Goal: Information Seeking & Learning: Learn about a topic

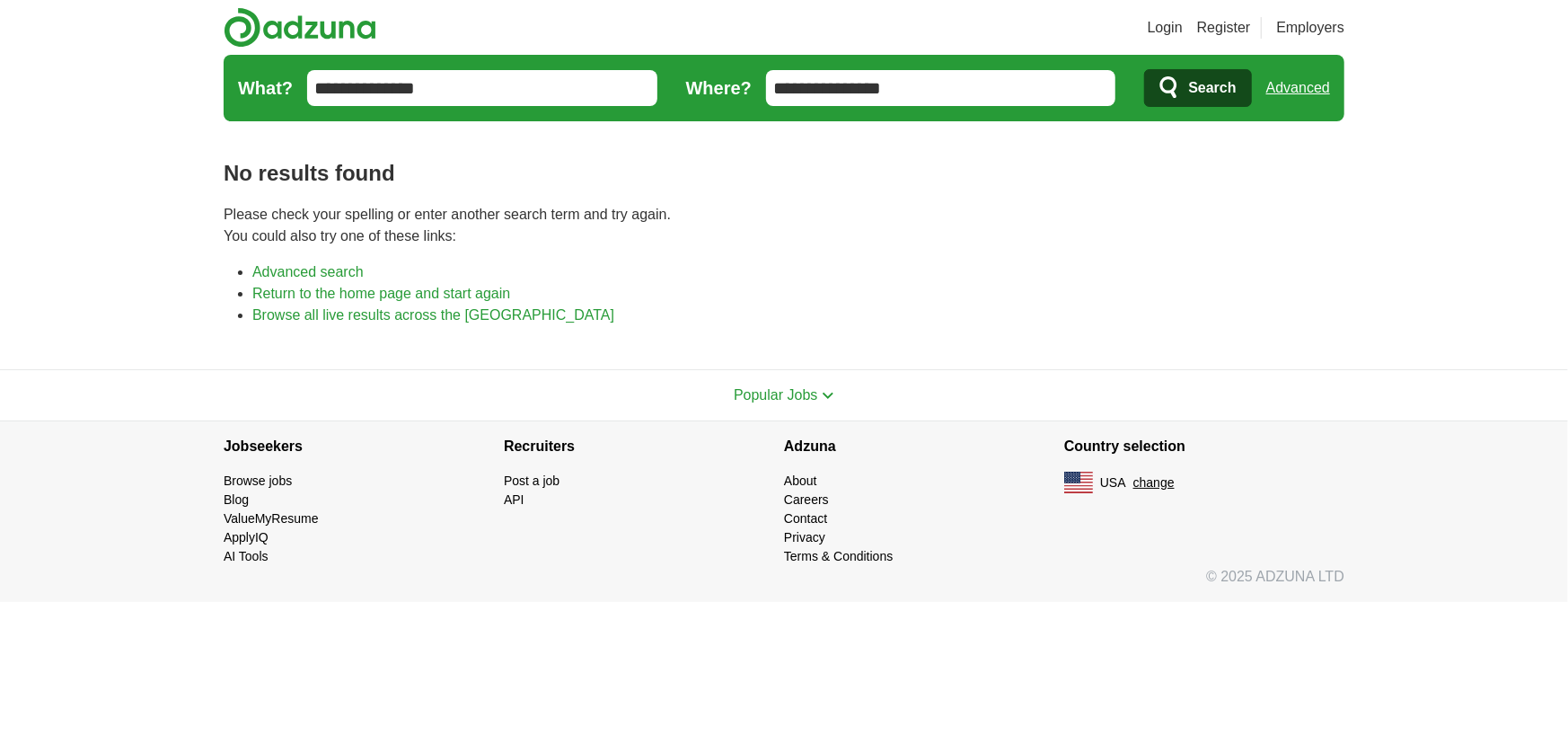
click at [1189, 83] on span "Search" at bounding box center [1212, 88] width 47 height 36
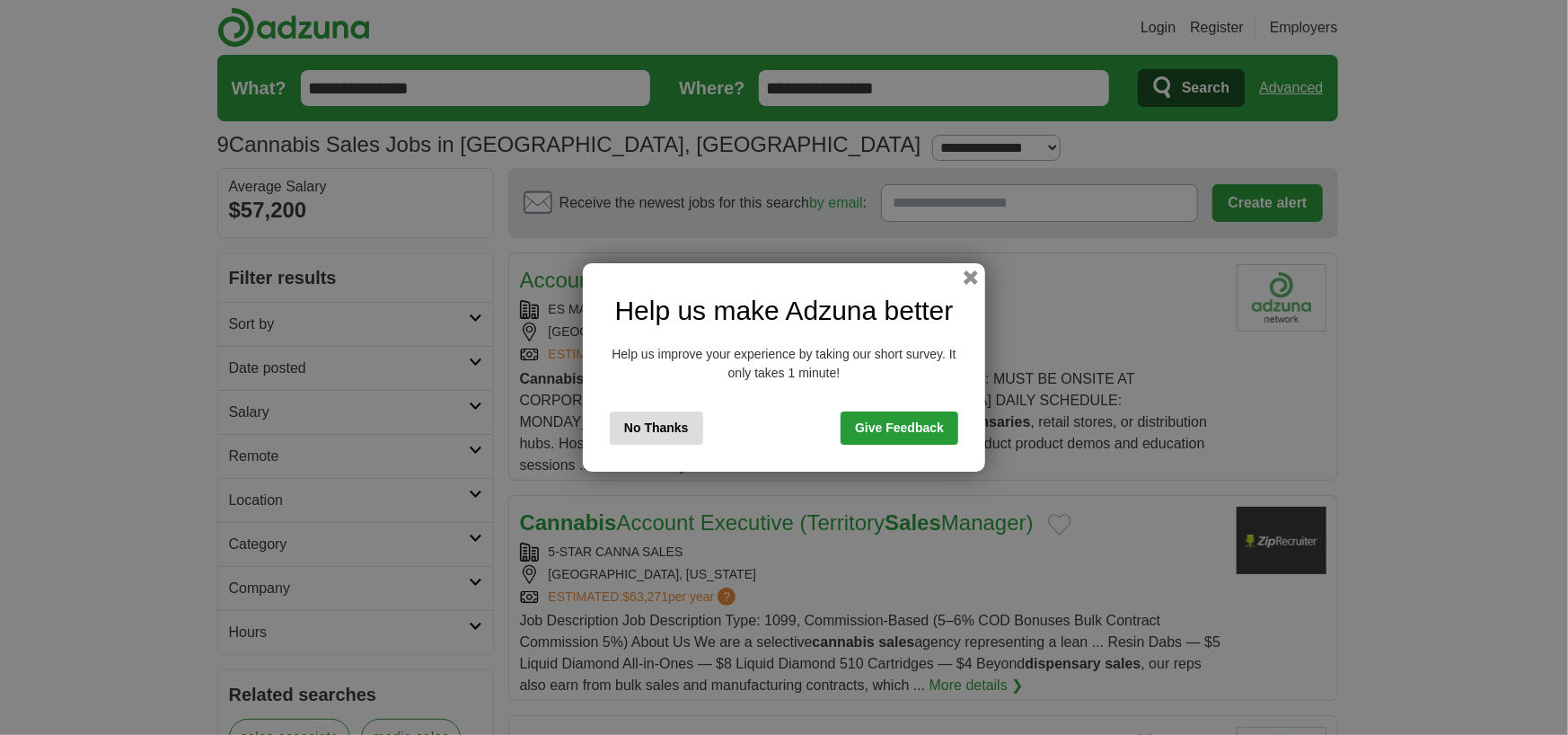
click at [669, 421] on button "No Thanks" at bounding box center [657, 427] width 94 height 33
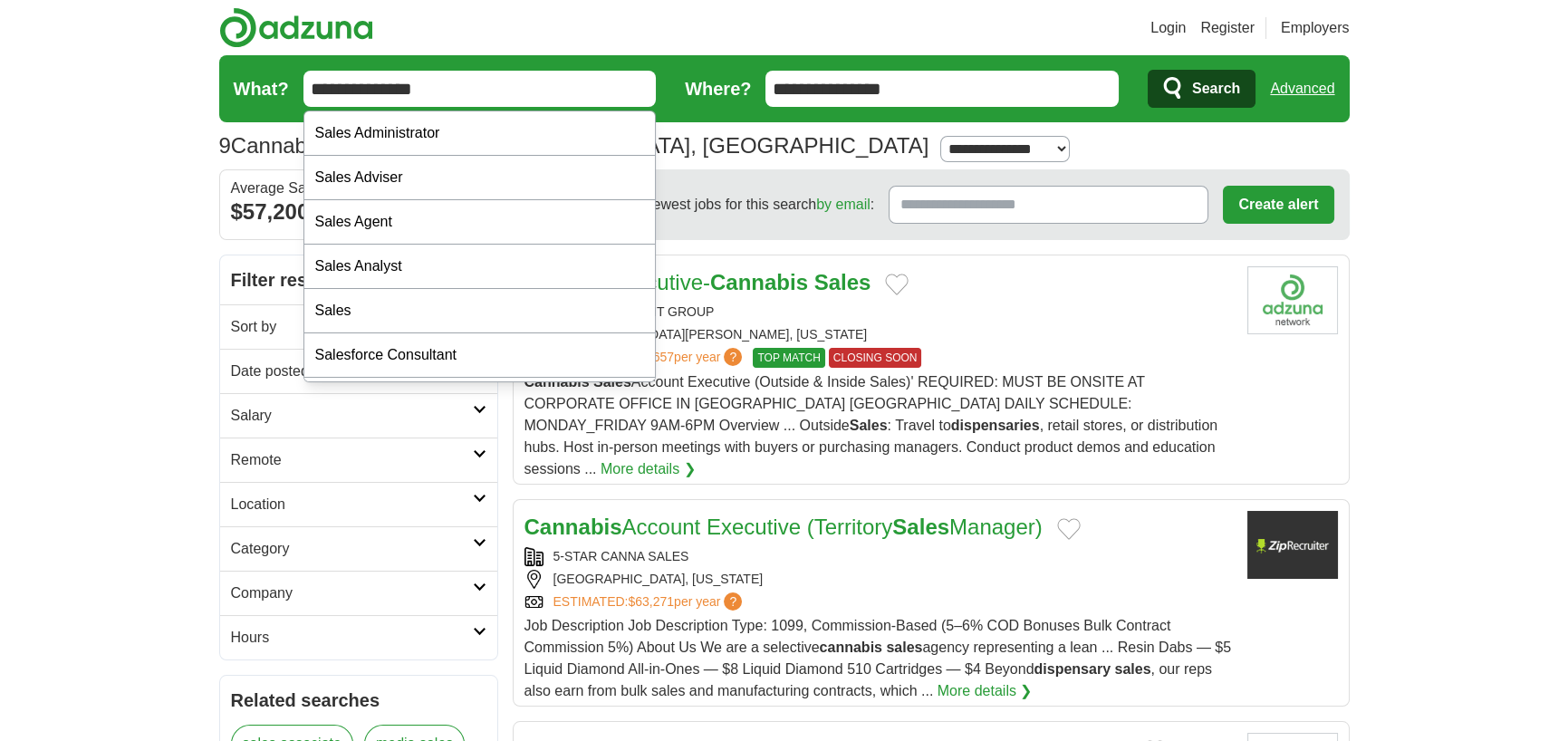
drag, startPoint x: 471, startPoint y: 82, endPoint x: 388, endPoint y: 84, distance: 83.0
click at [388, 84] on input "**********" at bounding box center [481, 89] width 354 height 36
type input "**********"
click at [1148, 70] on button "Search" at bounding box center [1201, 89] width 108 height 38
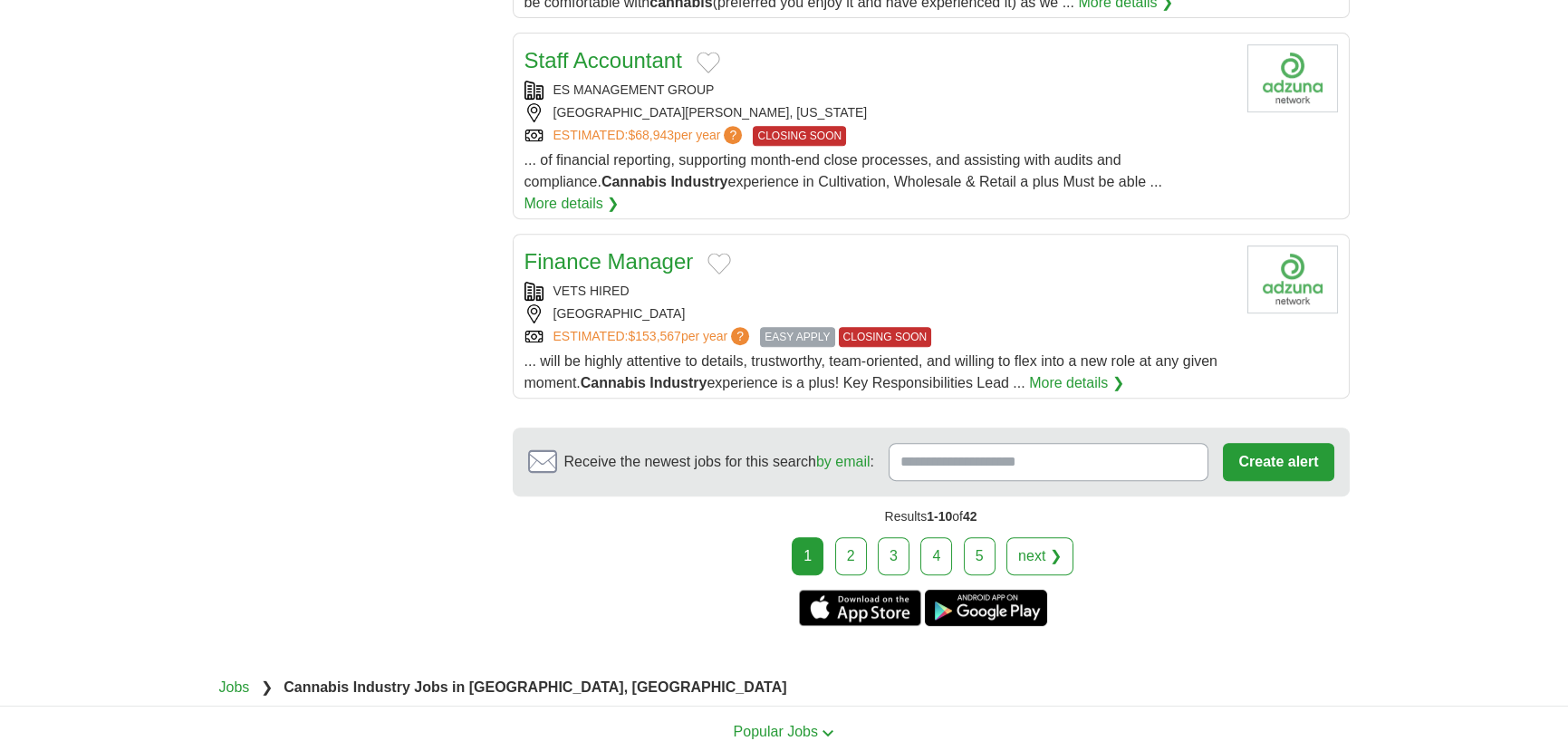
scroll to position [2083, 0]
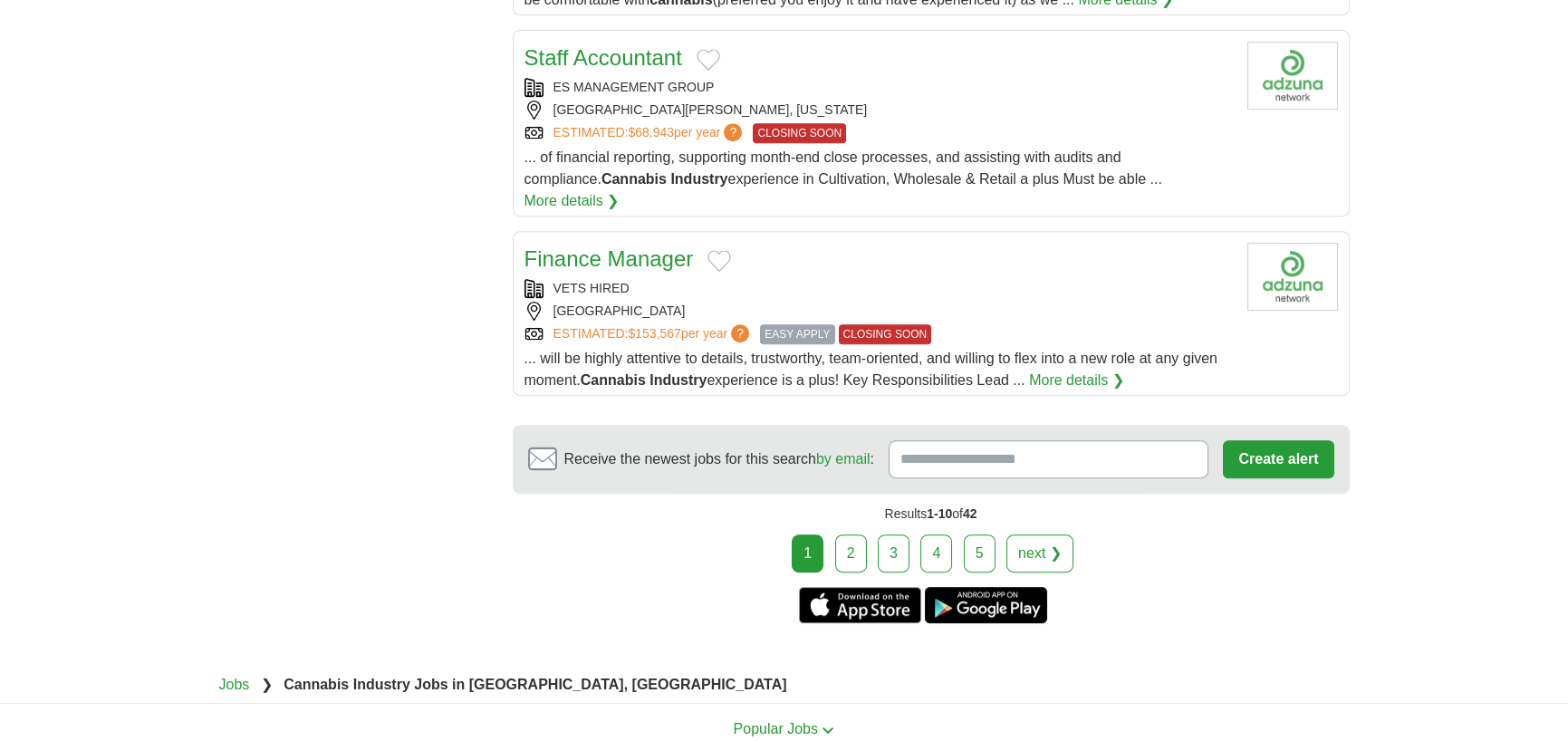
click at [850, 534] on link "2" at bounding box center [850, 553] width 32 height 38
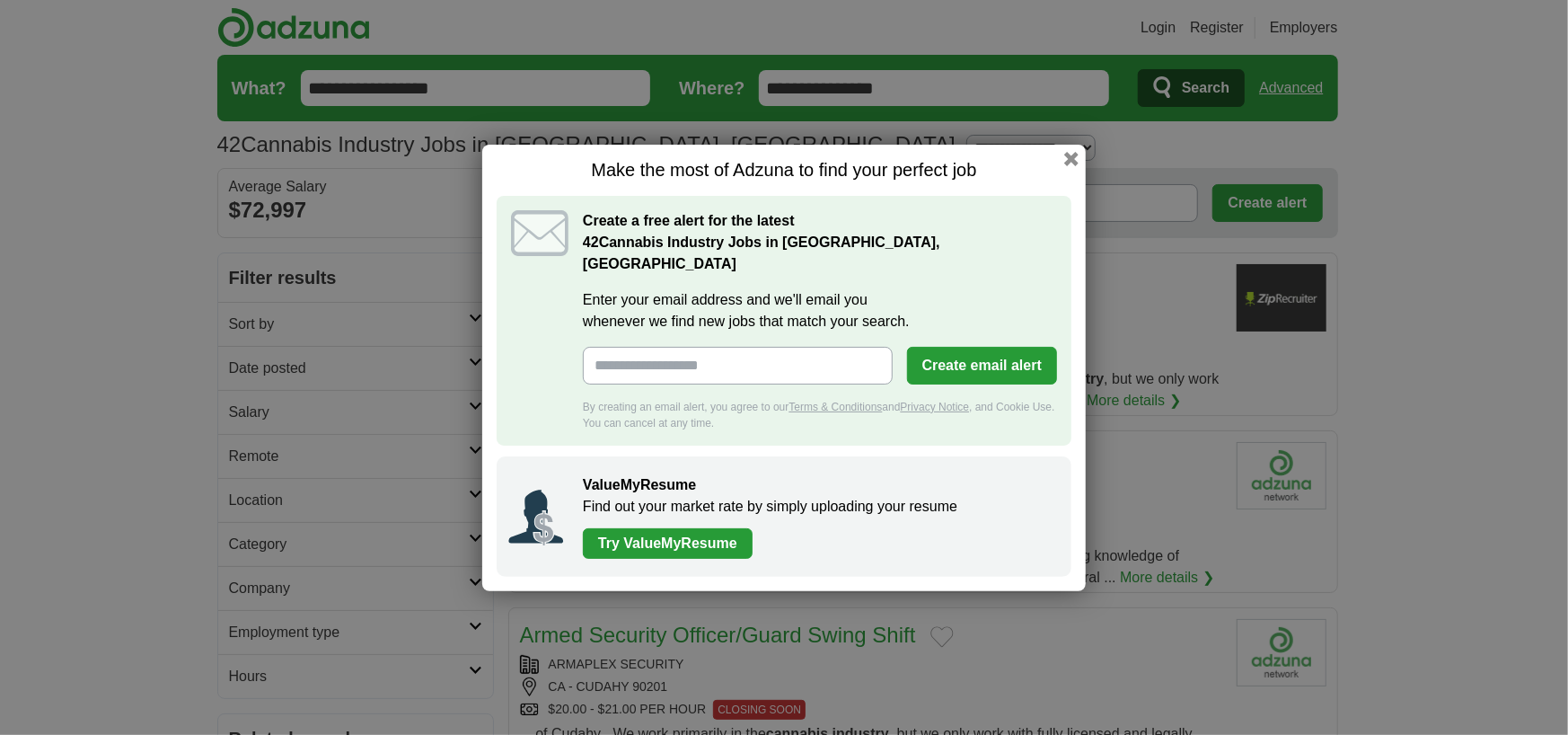
click at [1079, 171] on div "Make the most of Adzuna to find your perfect job Create a free alert for the la…" at bounding box center [784, 368] width 604 height 446
click at [1073, 168] on button "button" at bounding box center [1072, 157] width 20 height 20
click at [1073, 168] on div "Receive the newest jobs for this search by email : Create alert By creating an …" at bounding box center [924, 203] width 830 height 70
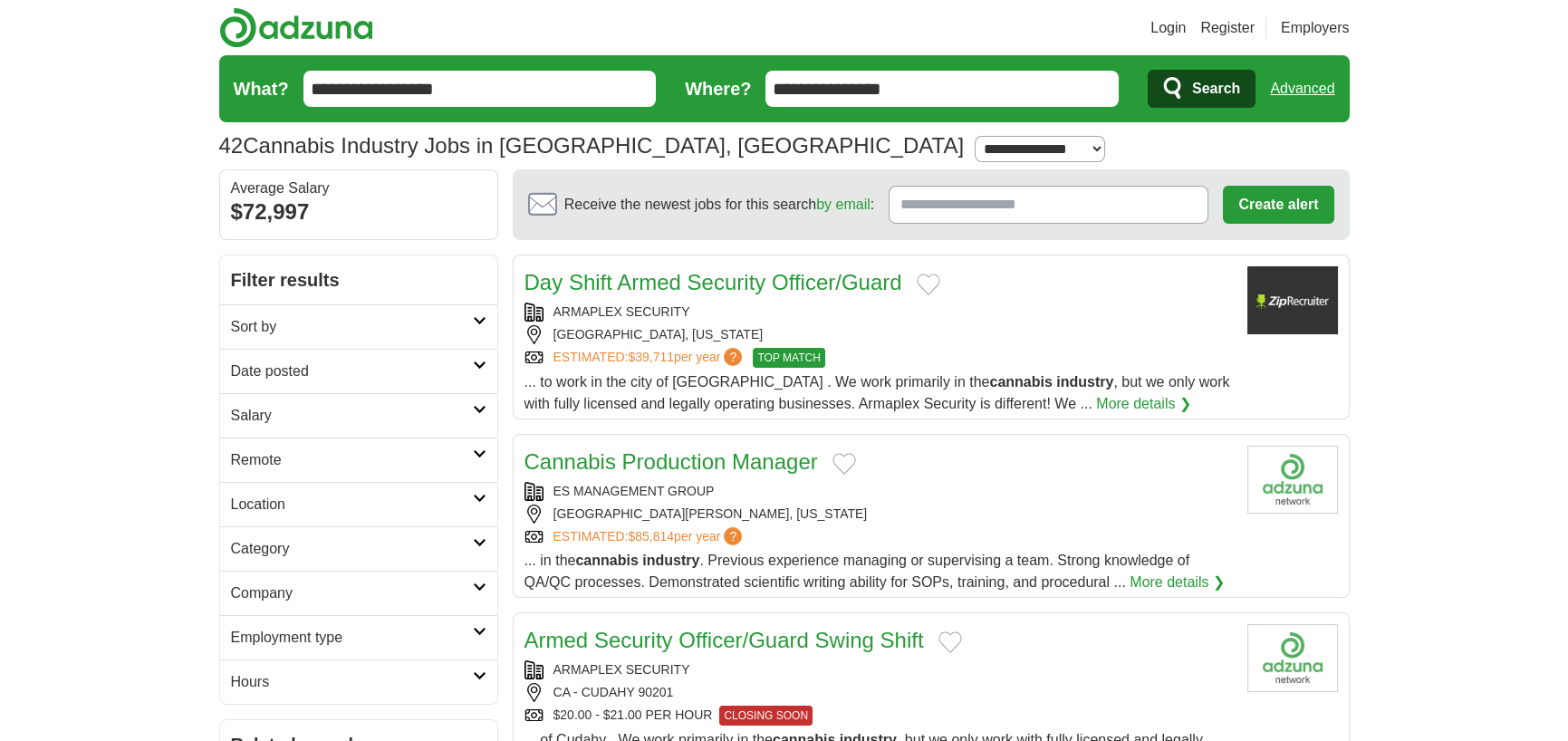
click at [485, 370] on link "Date posted" at bounding box center [358, 370] width 277 height 44
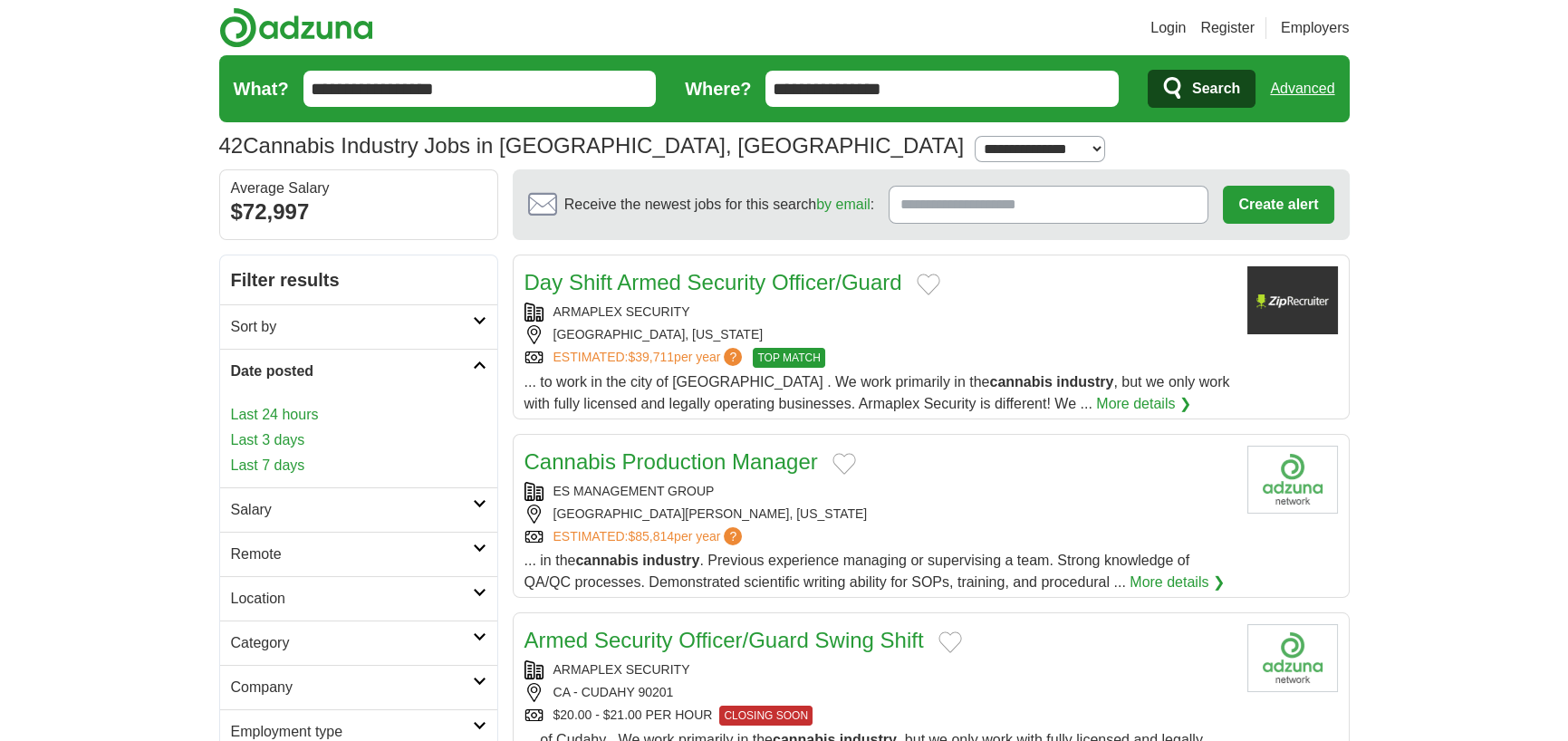
click at [305, 434] on link "Last 3 days" at bounding box center [358, 439] width 255 height 22
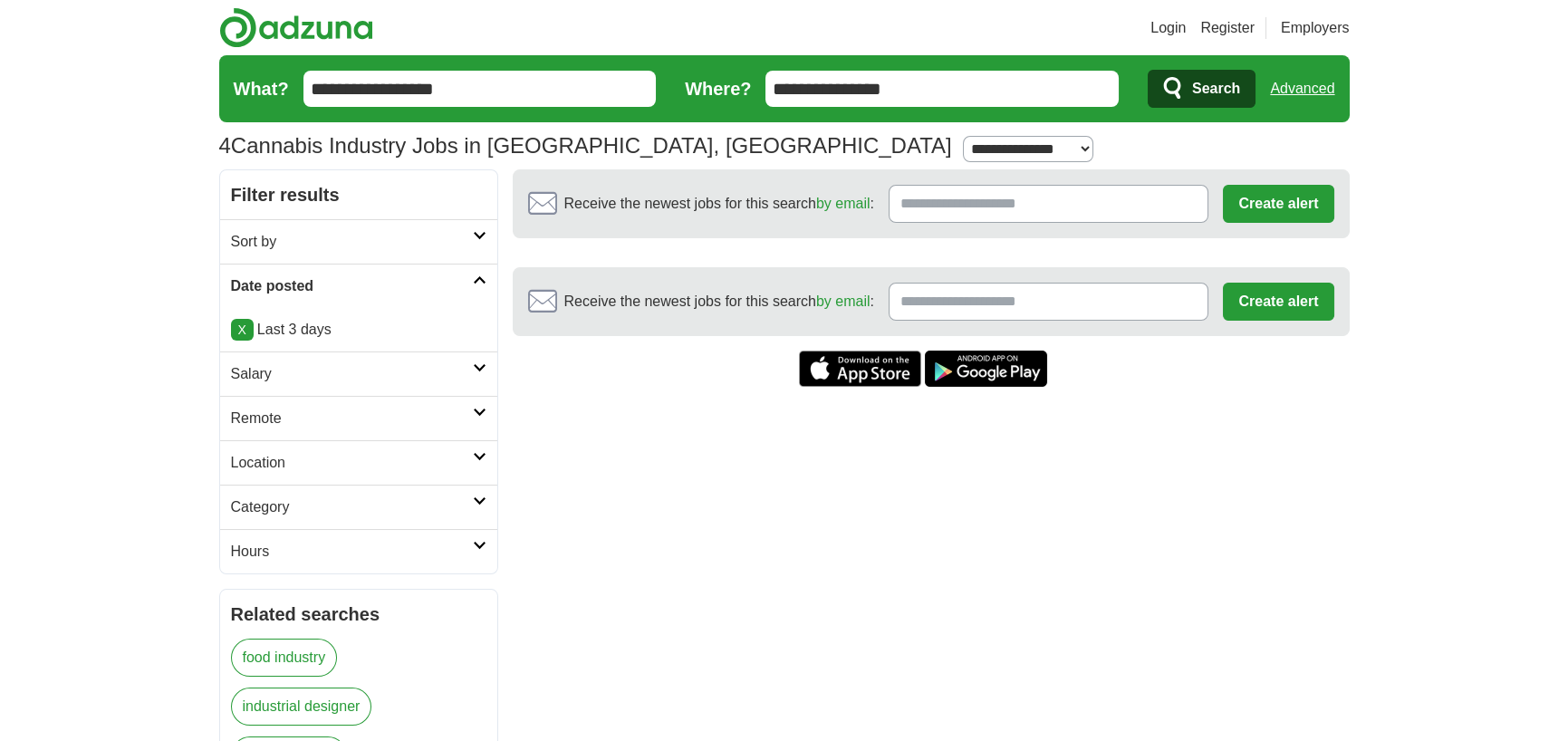
click at [1201, 96] on span "Search" at bounding box center [1216, 89] width 48 height 36
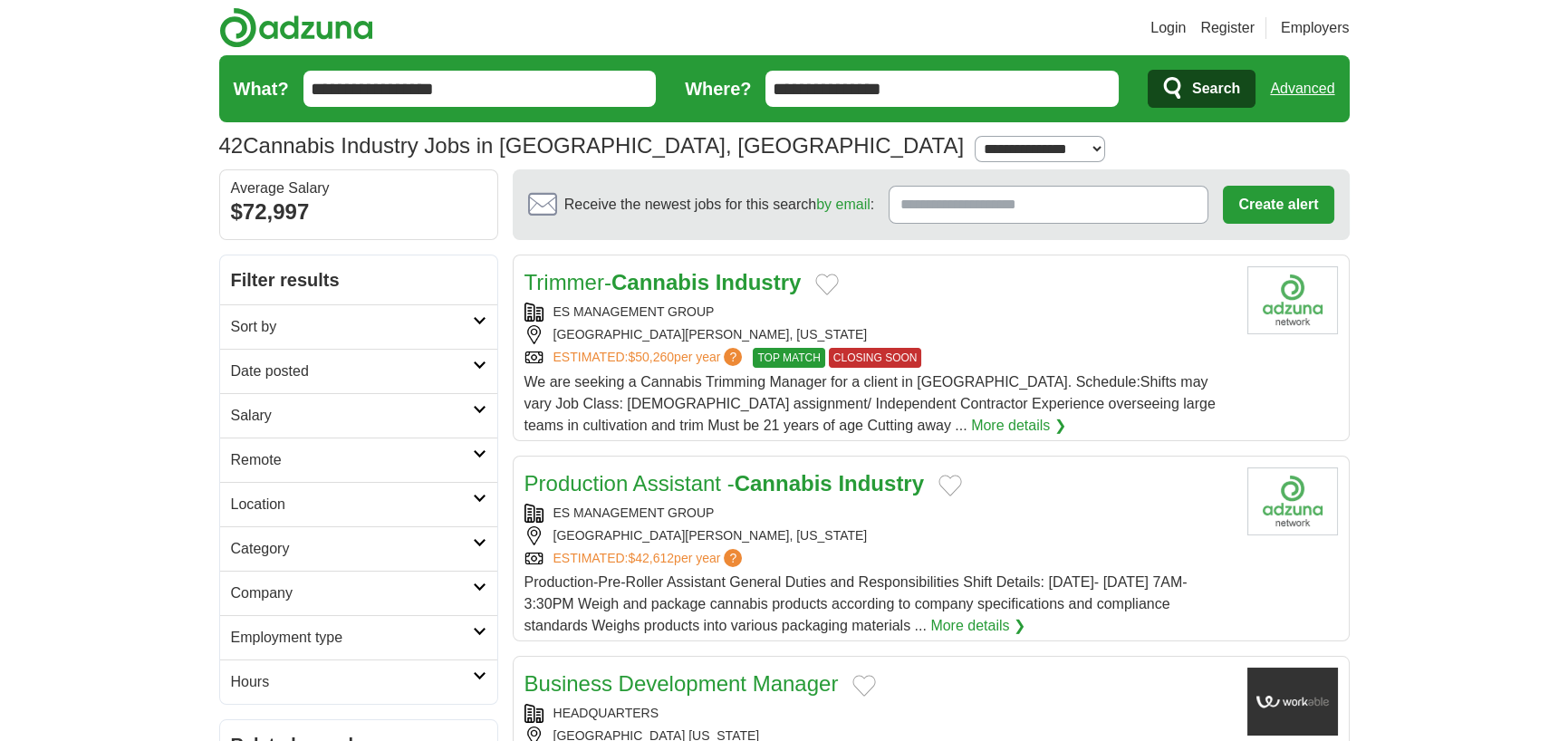
click at [971, 417] on link "More details ❯" at bounding box center [1019, 425] width 96 height 22
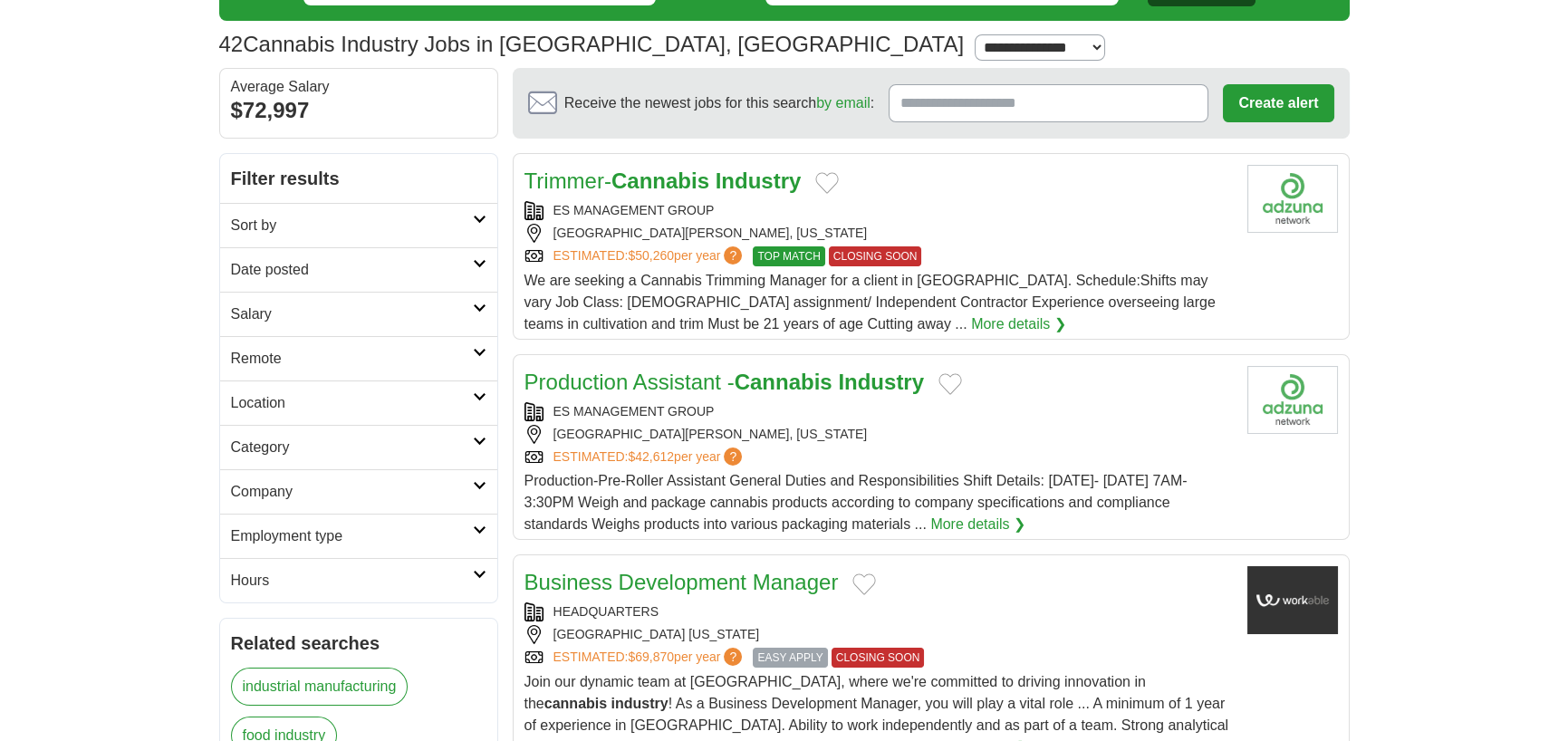
scroll to position [271, 0]
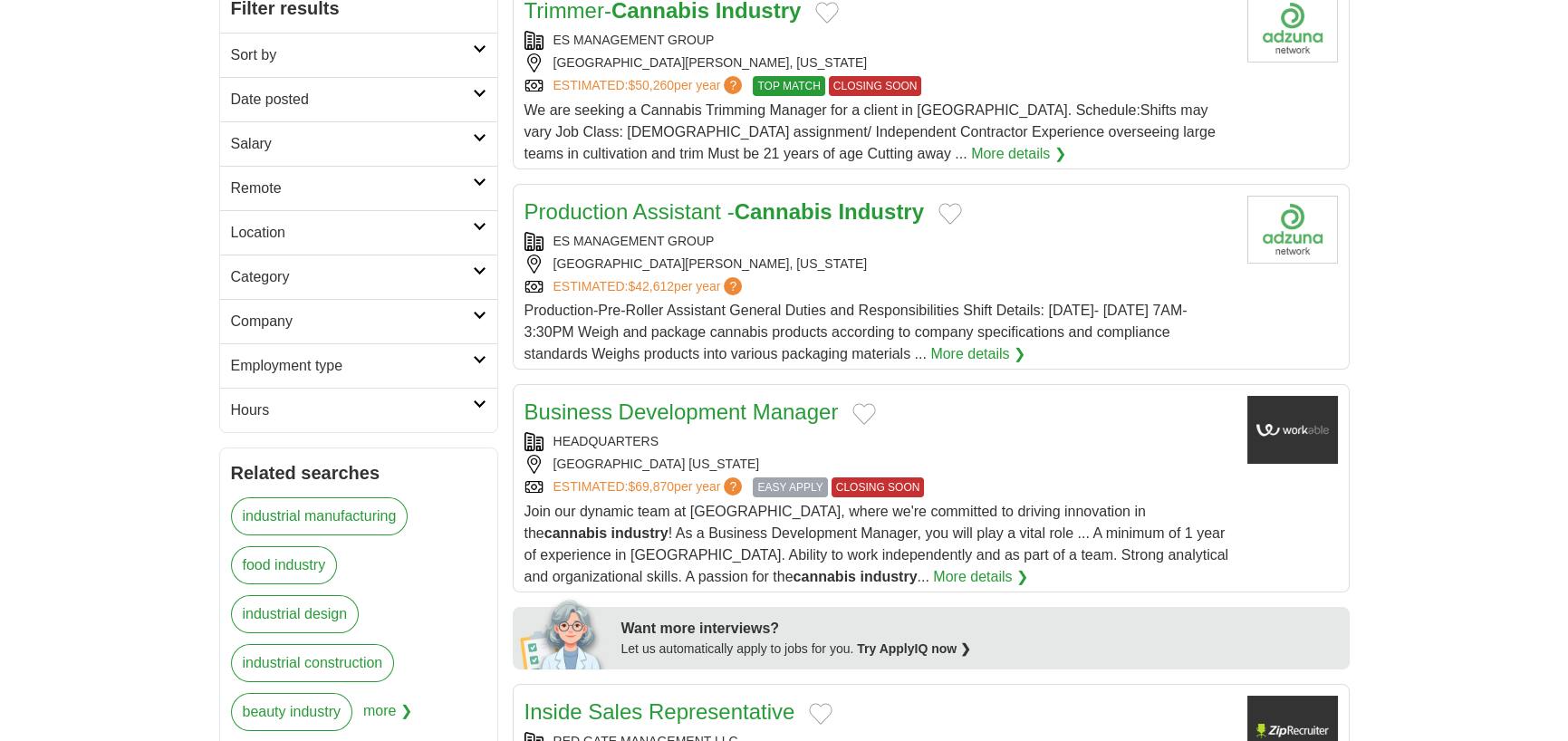
click at [649, 408] on link "Business Development Manager" at bounding box center [681, 412] width 314 height 25
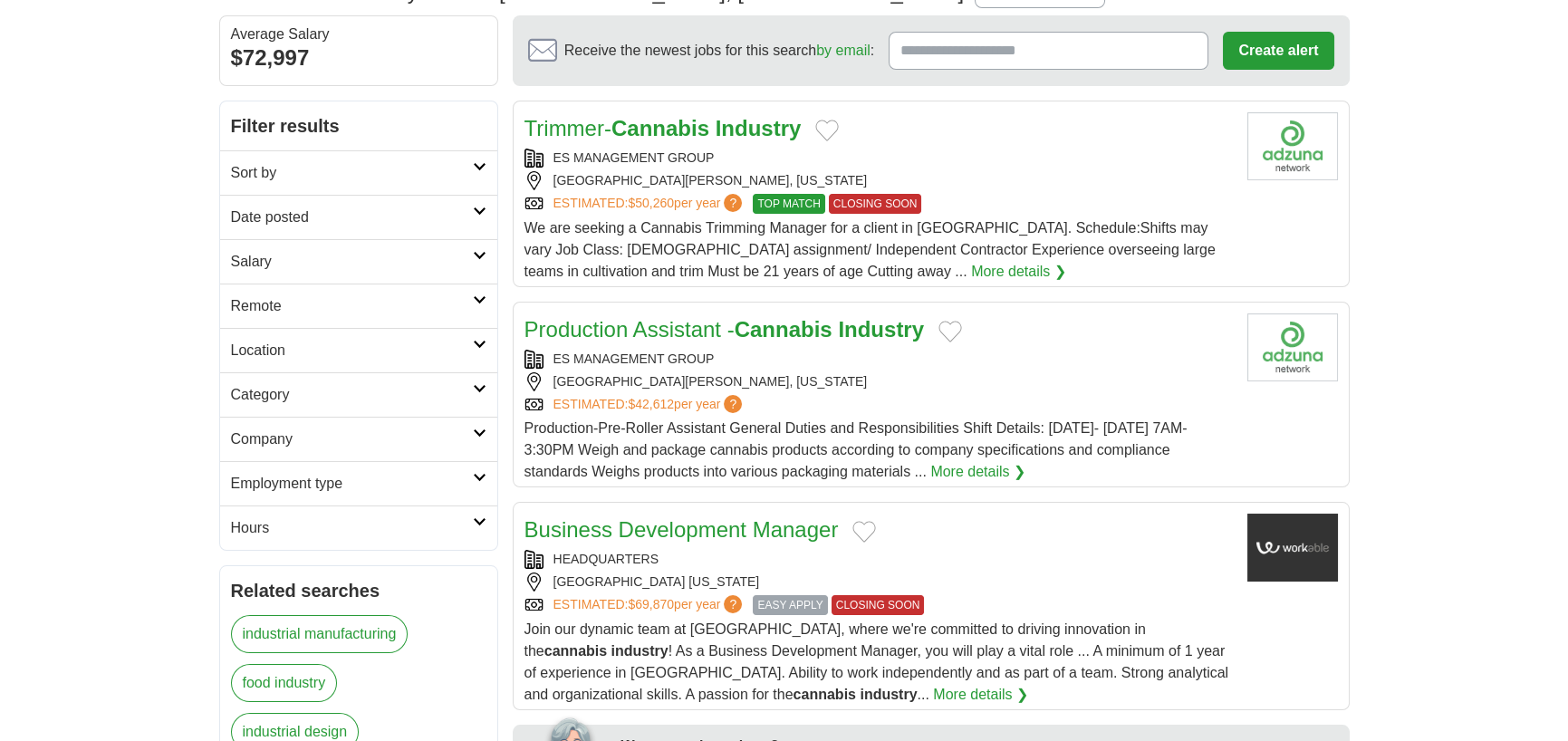
scroll to position [0, 0]
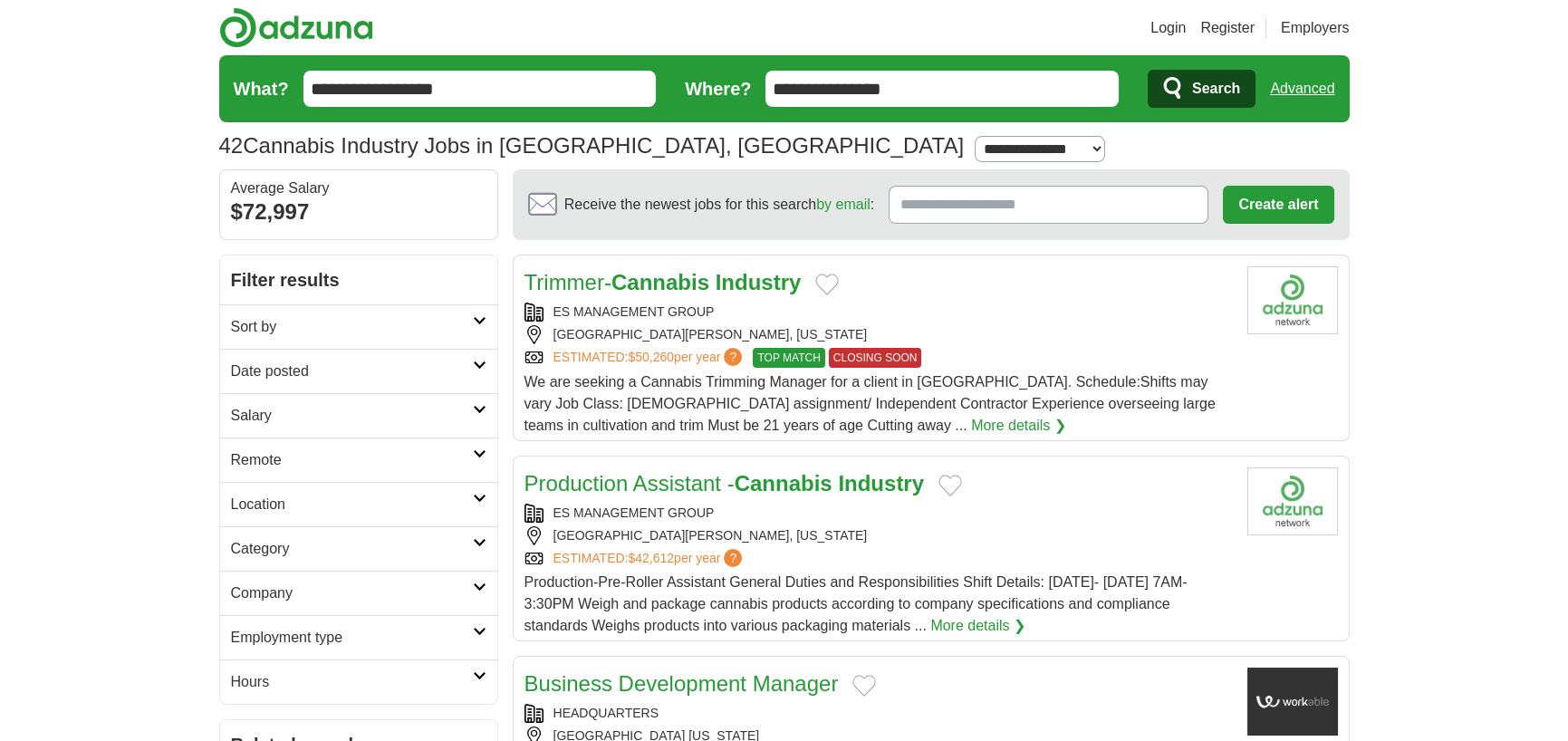
click at [476, 369] on icon at bounding box center [480, 364] width 13 height 9
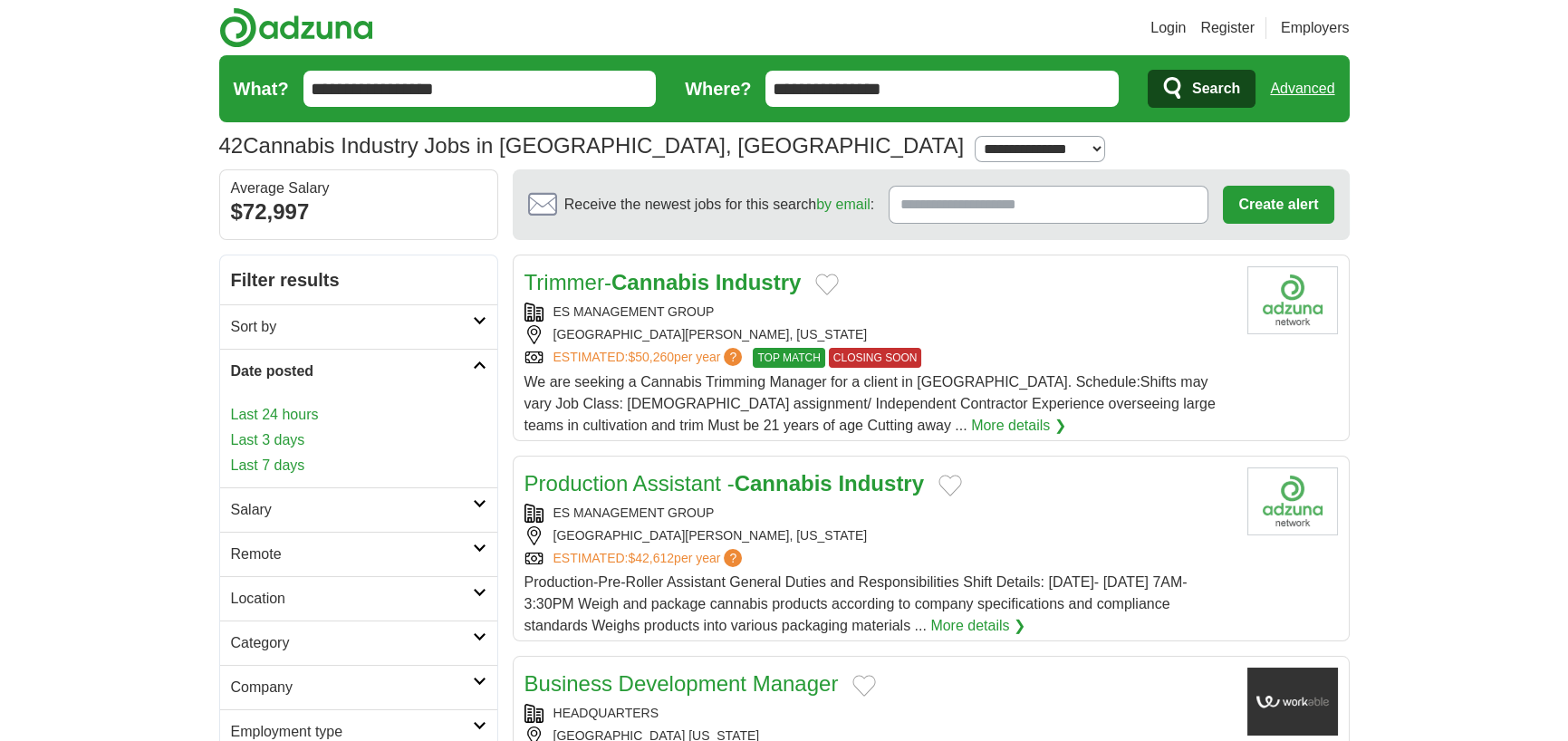
click at [286, 445] on link "Last 3 days" at bounding box center [358, 439] width 255 height 22
